Goal: Task Accomplishment & Management: Complete application form

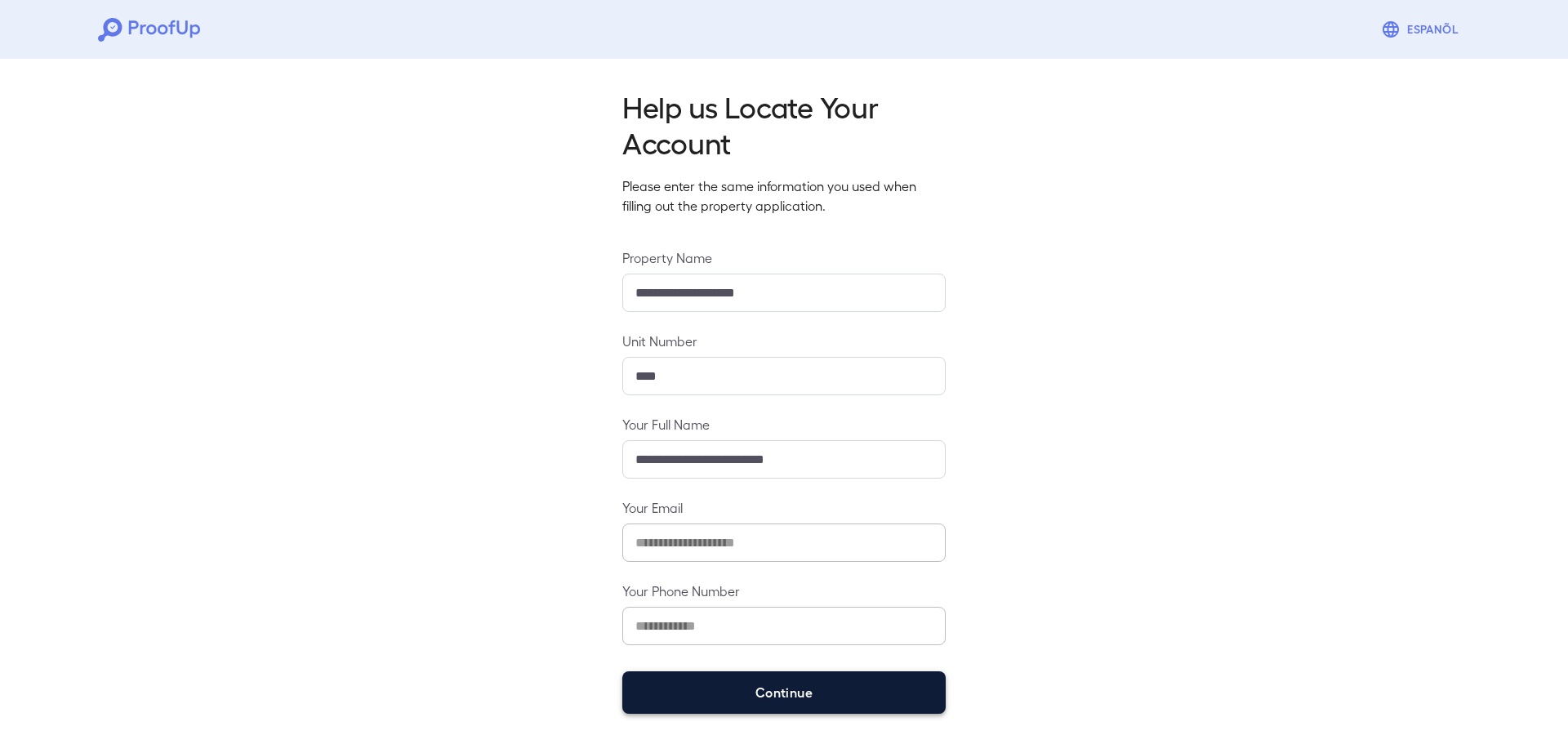
click at [743, 683] on button "Continue" at bounding box center [784, 693] width 324 height 42
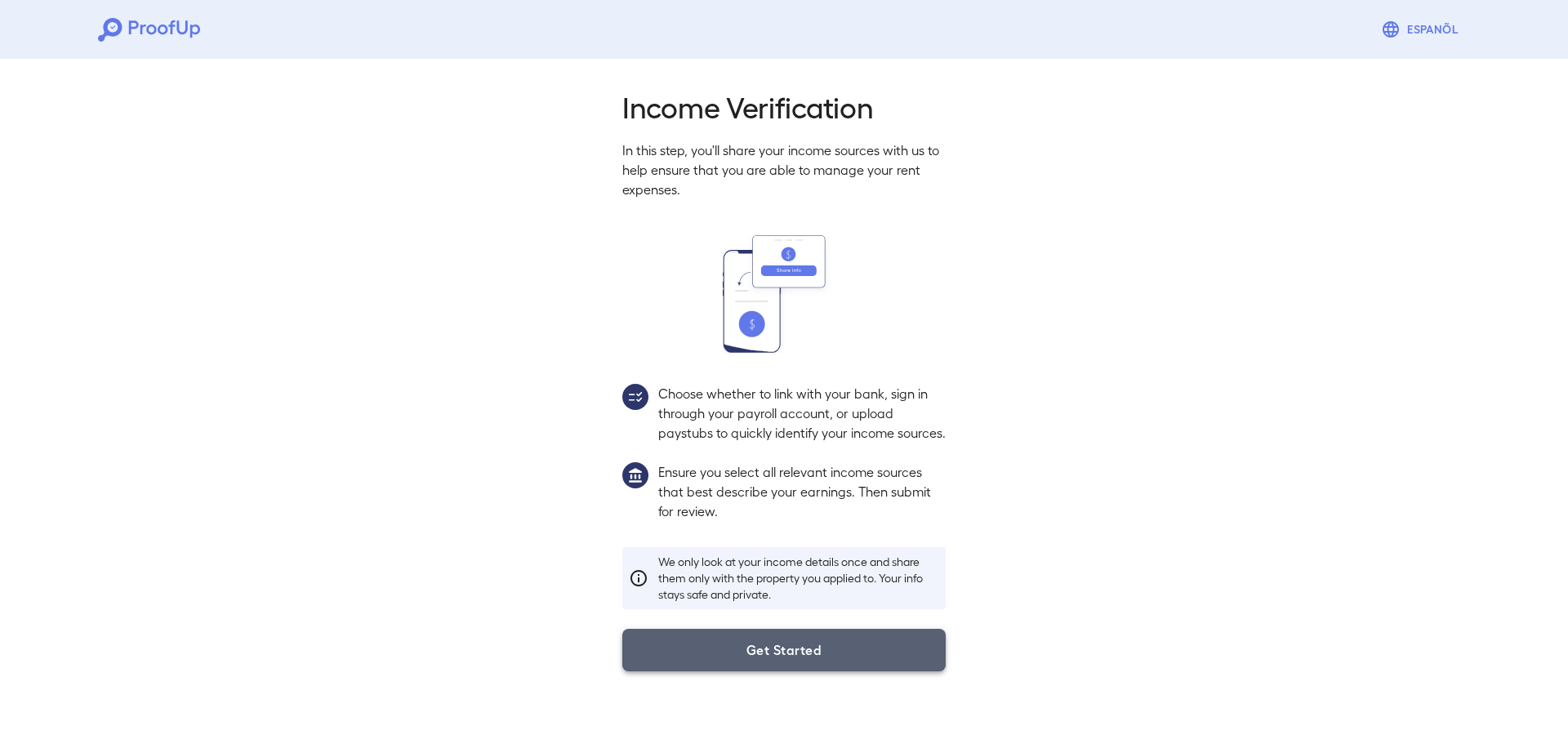
click at [810, 657] on button "Get Started" at bounding box center [784, 651] width 324 height 42
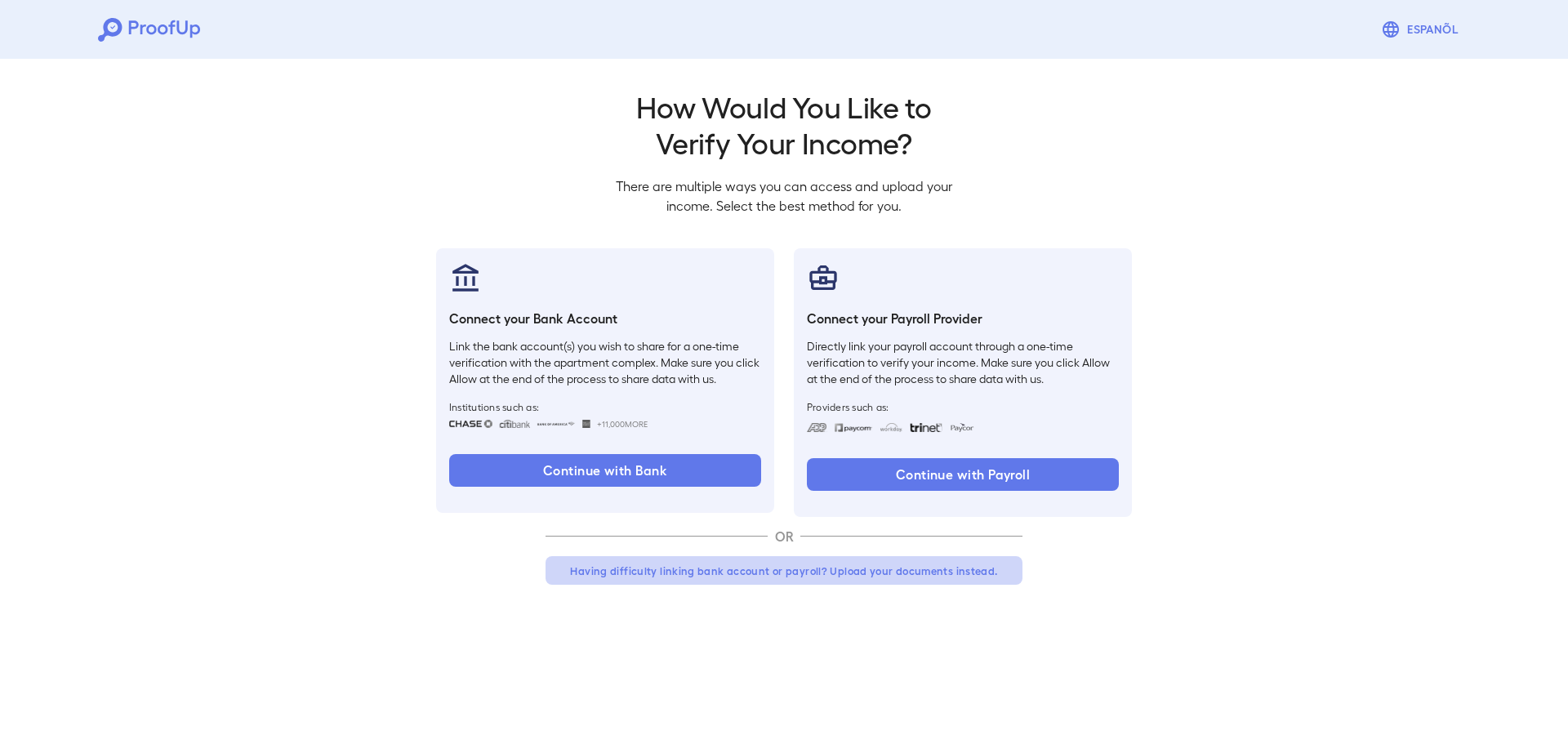
click at [746, 572] on button "Having difficulty linking bank account or payroll? Upload your documents instea…" at bounding box center [783, 571] width 477 height 30
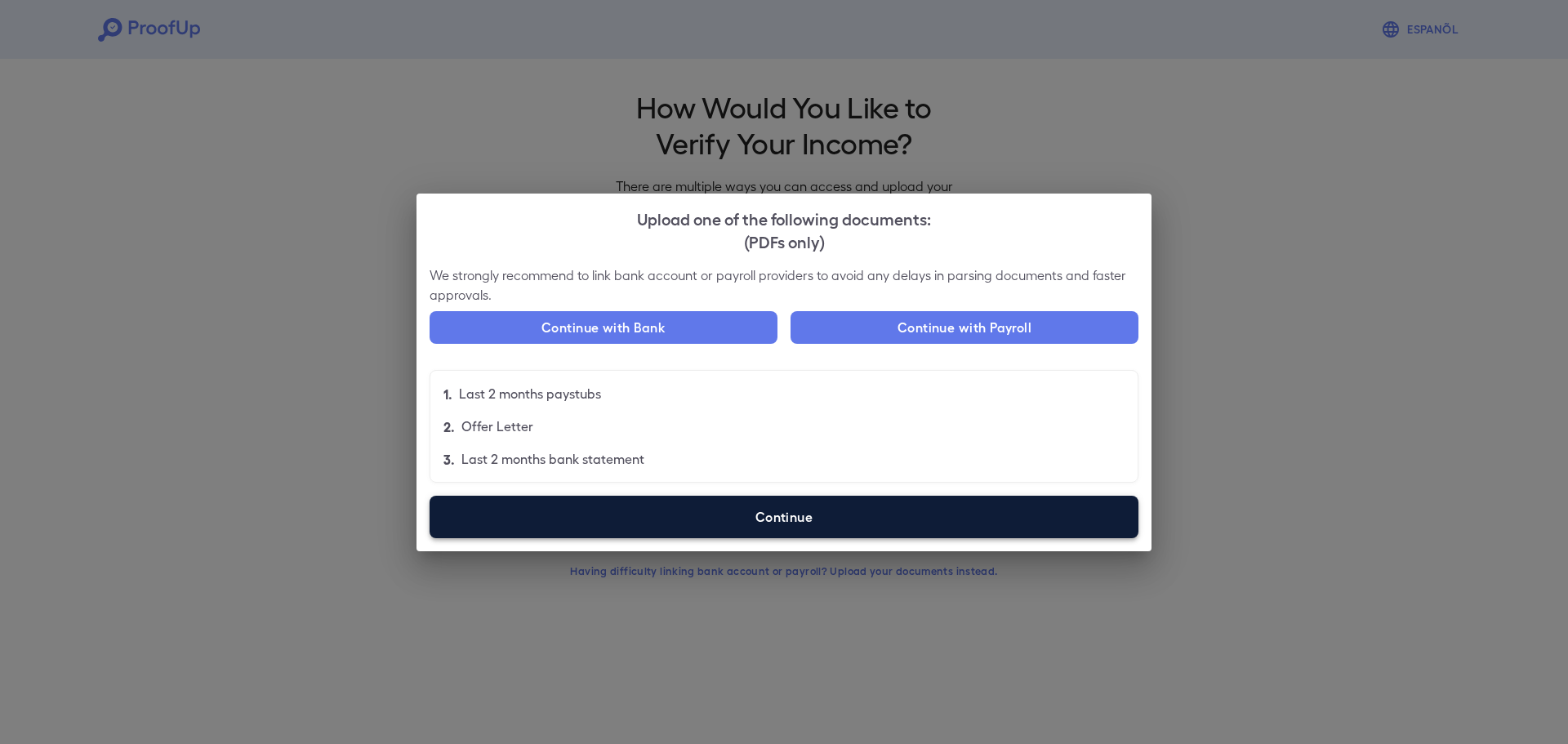
click at [761, 518] on label "Continue" at bounding box center [784, 518] width 709 height 42
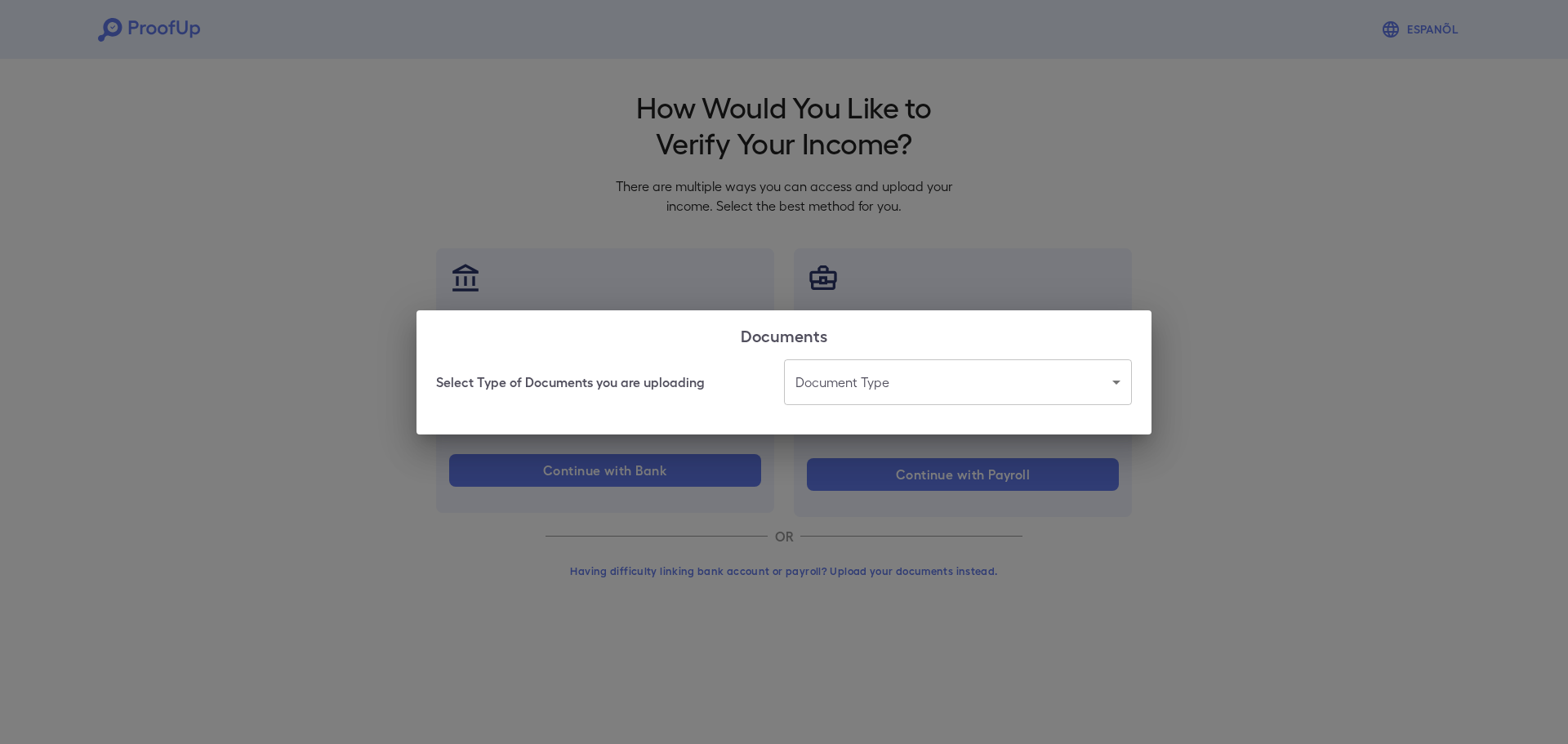
click at [834, 394] on body "Espanõl Go back How Would You Like to Verify Your Income? There are multiple wa…" at bounding box center [784, 312] width 1568 height 624
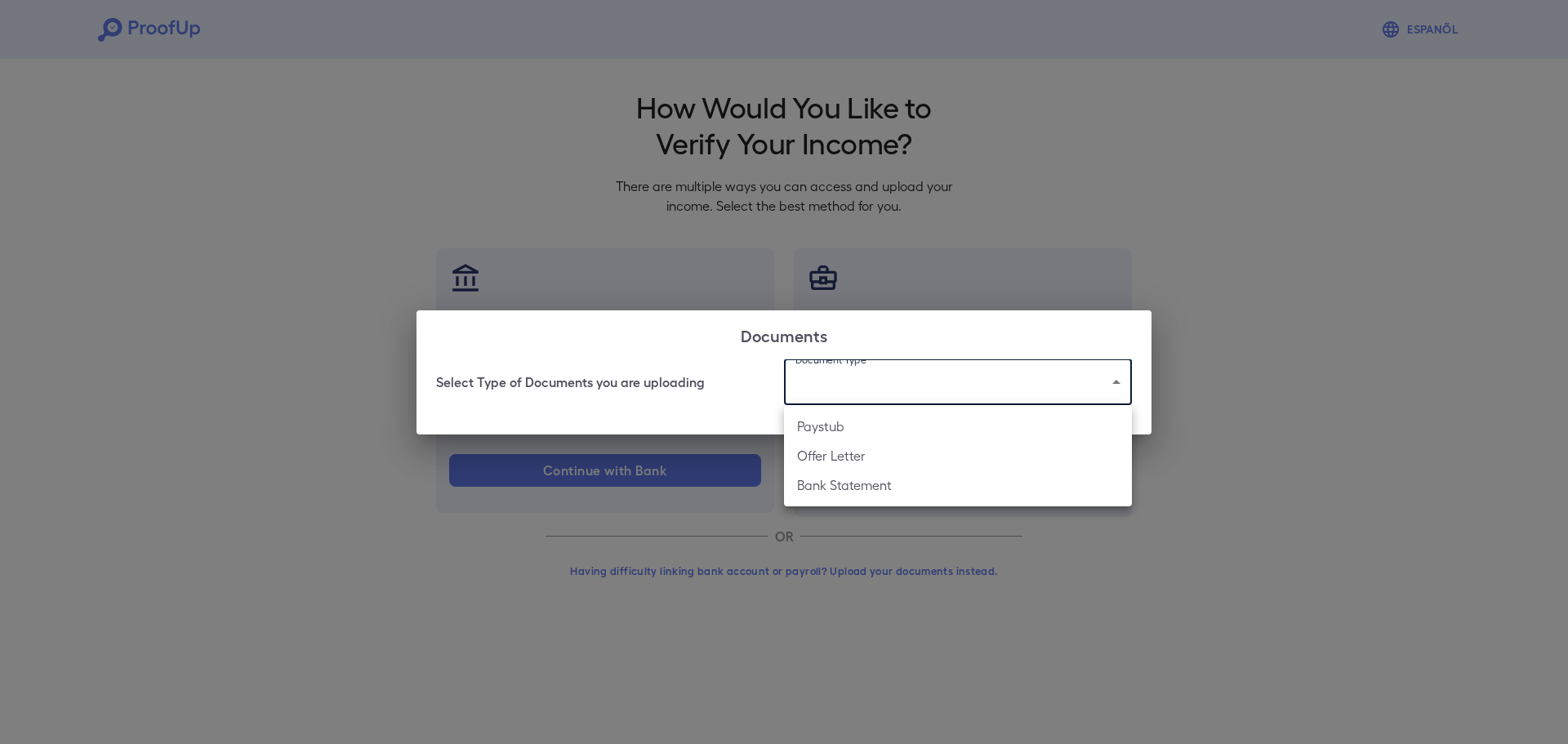
click at [842, 475] on li "Bank Statement" at bounding box center [957, 485] width 348 height 30
type input "**********"
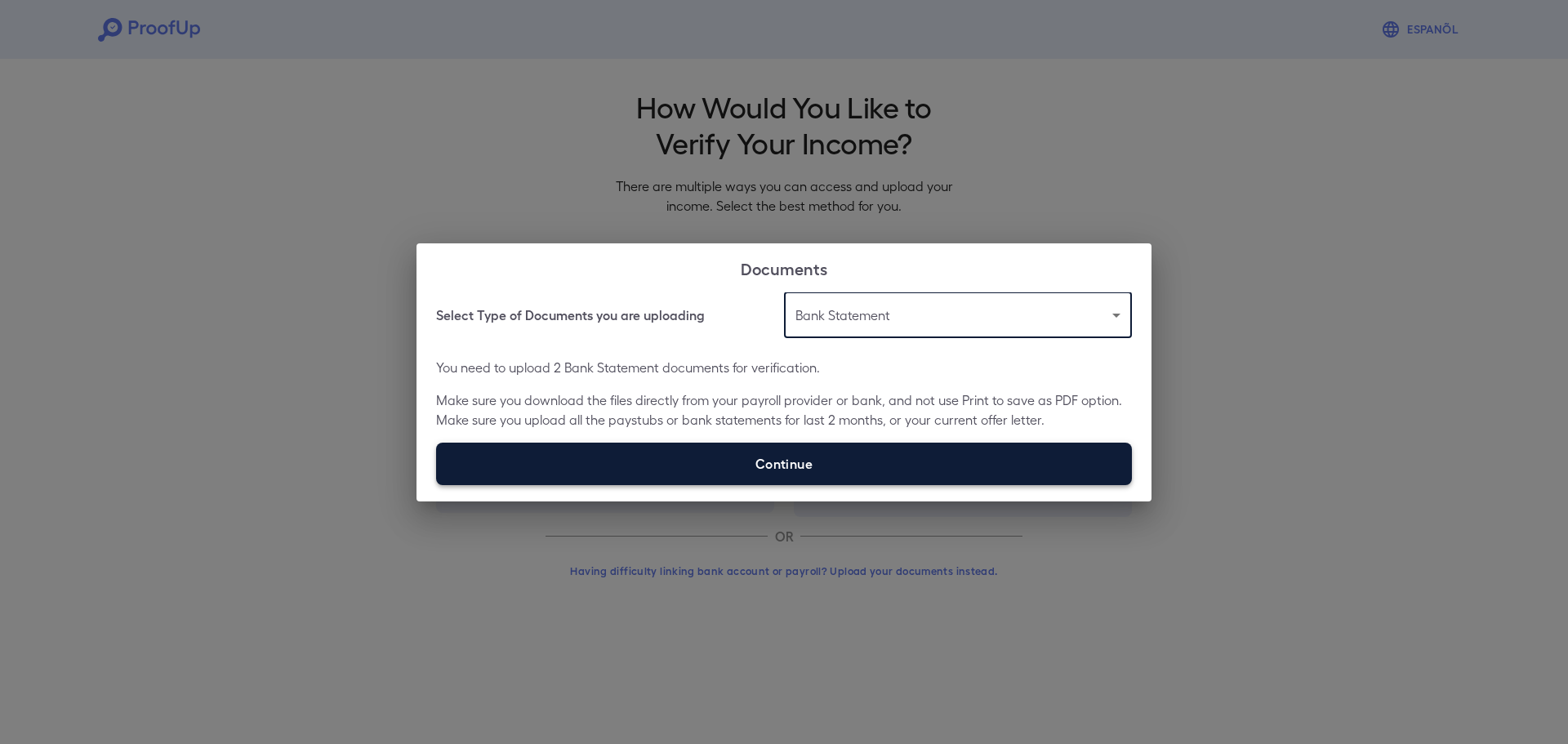
click at [797, 467] on label "Continue" at bounding box center [784, 464] width 695 height 42
click at [437, 485] on input "Continue" at bounding box center [436, 485] width 1 height 1
type input "**********"
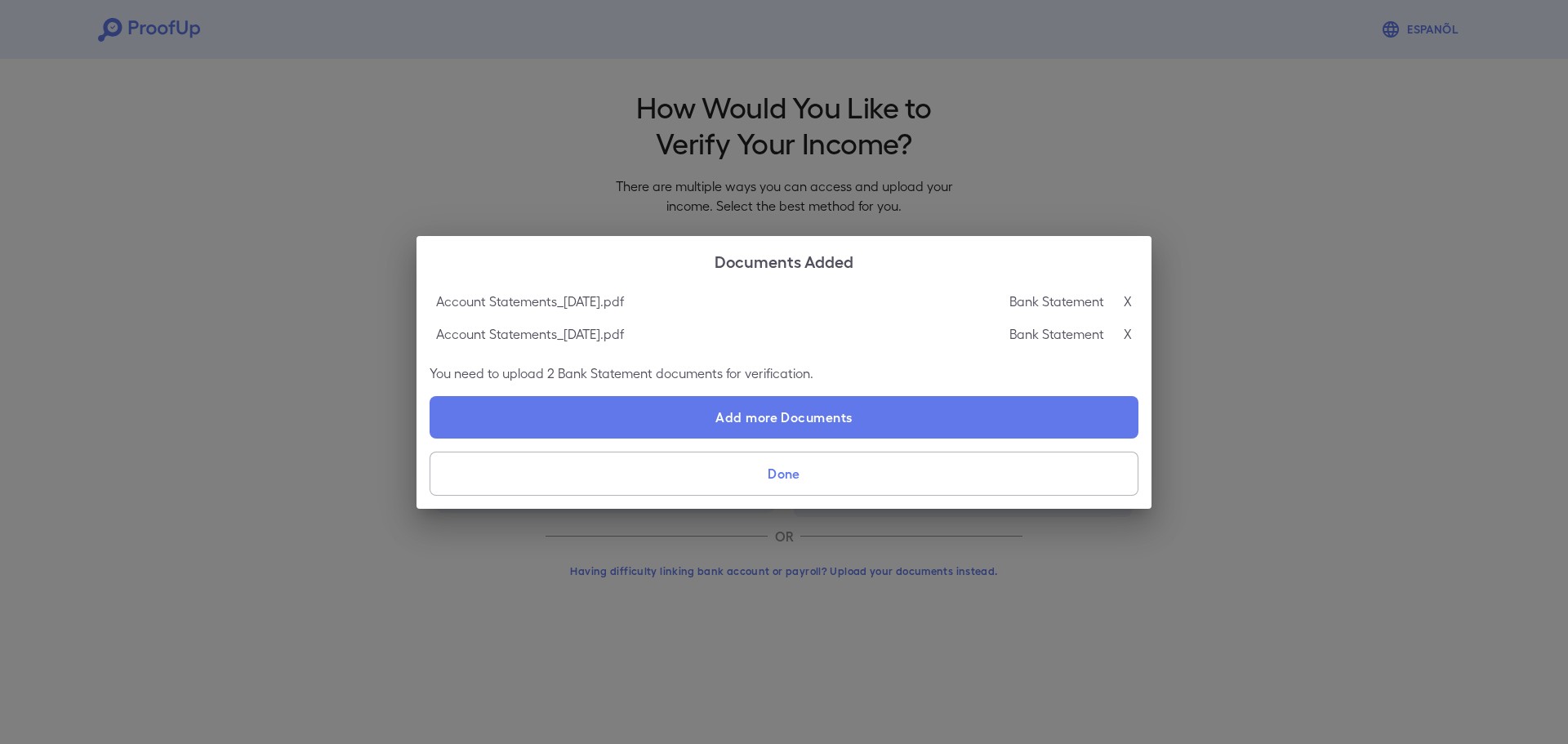
click at [819, 475] on button "Done" at bounding box center [784, 474] width 709 height 44
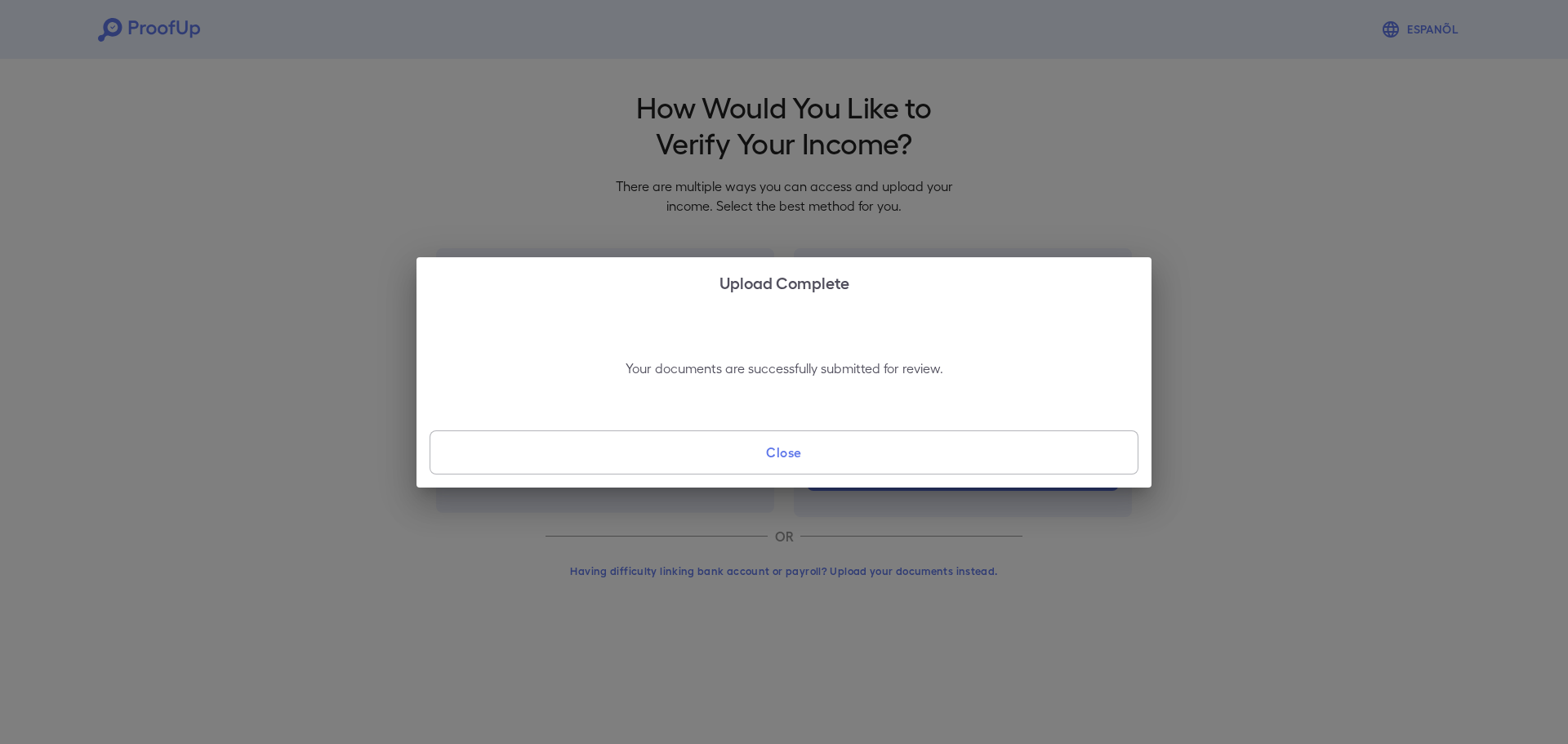
click at [806, 461] on button "Close" at bounding box center [784, 453] width 709 height 44
